Goal: Navigation & Orientation: Find specific page/section

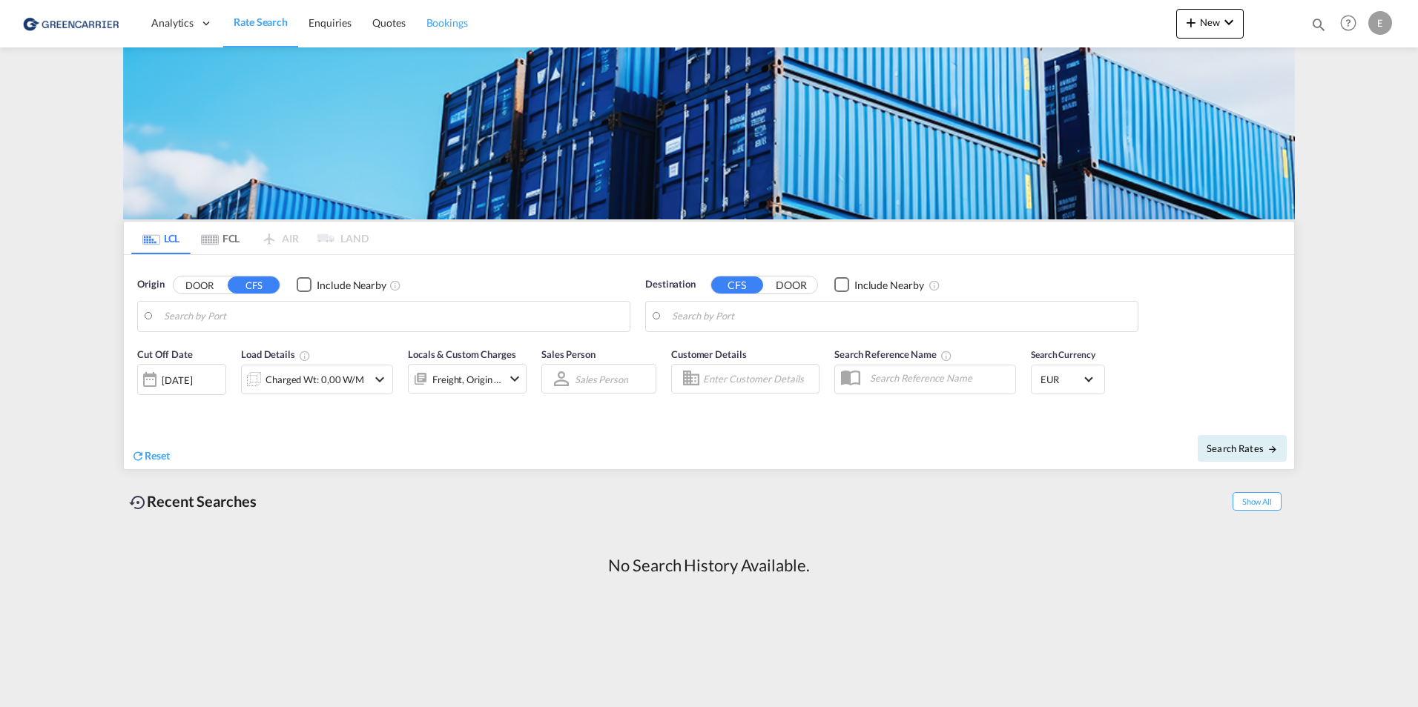
click at [454, 31] on link "Bookings" at bounding box center [447, 23] width 62 height 48
